Goal: Information Seeking & Learning: Check status

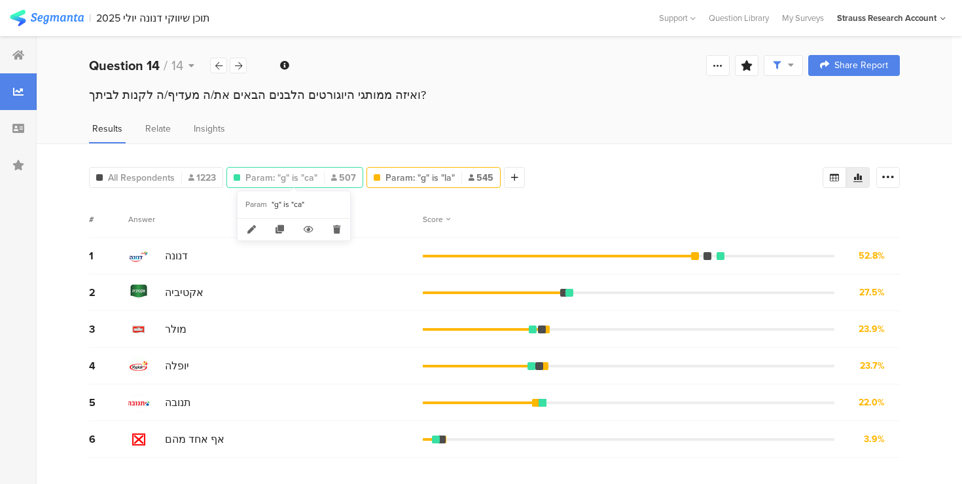
click at [280, 174] on span "Param: "g" is "ca"" at bounding box center [281, 178] width 72 height 14
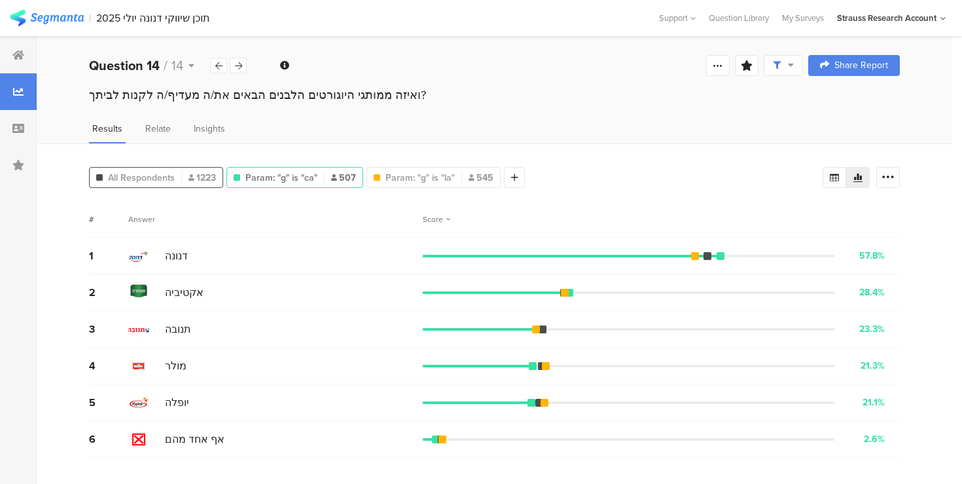
click at [164, 174] on span "All Respondents" at bounding box center [141, 178] width 67 height 14
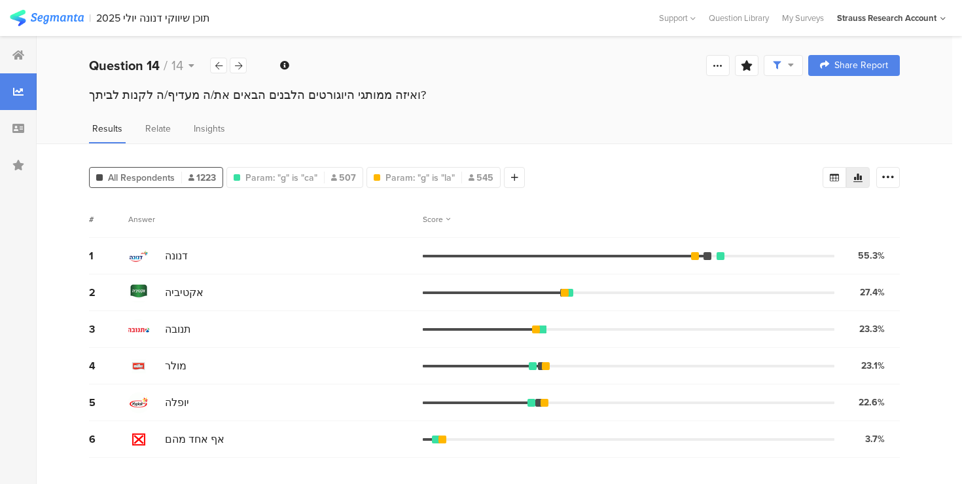
click at [139, 20] on div "תוכן שיווקי דנונה יולי 2025" at bounding box center [153, 18] width 114 height 12
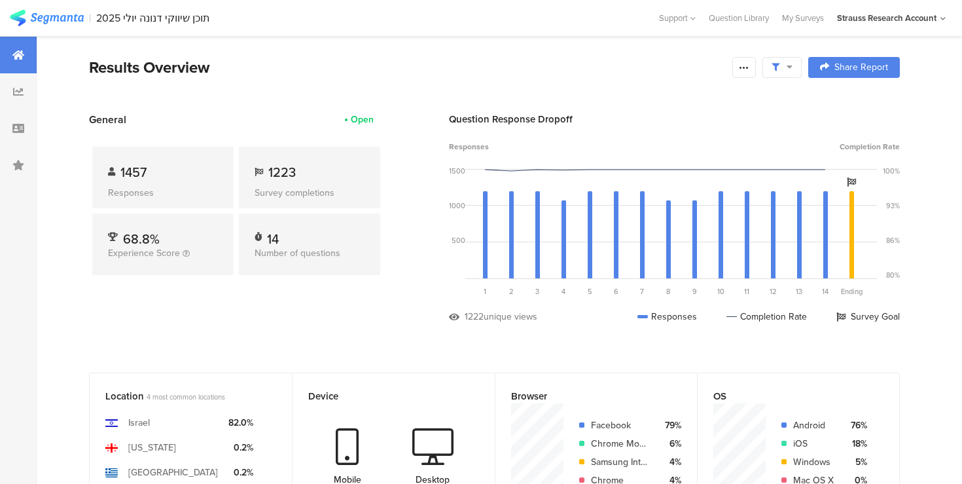
click at [791, 57] on div at bounding box center [781, 67] width 39 height 21
click at [787, 107] on div "Complete Responses Only" at bounding box center [772, 103] width 123 height 13
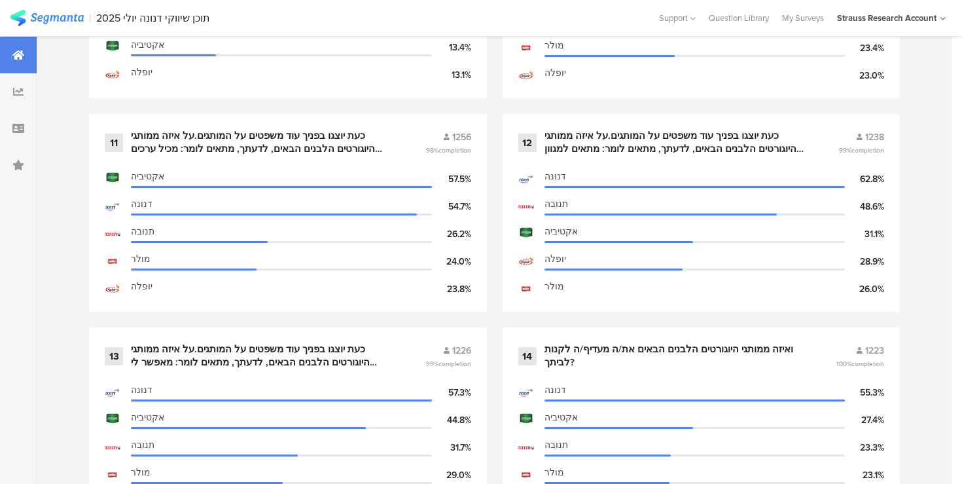
scroll to position [1649, 0]
